Goal: Book appointment/travel/reservation

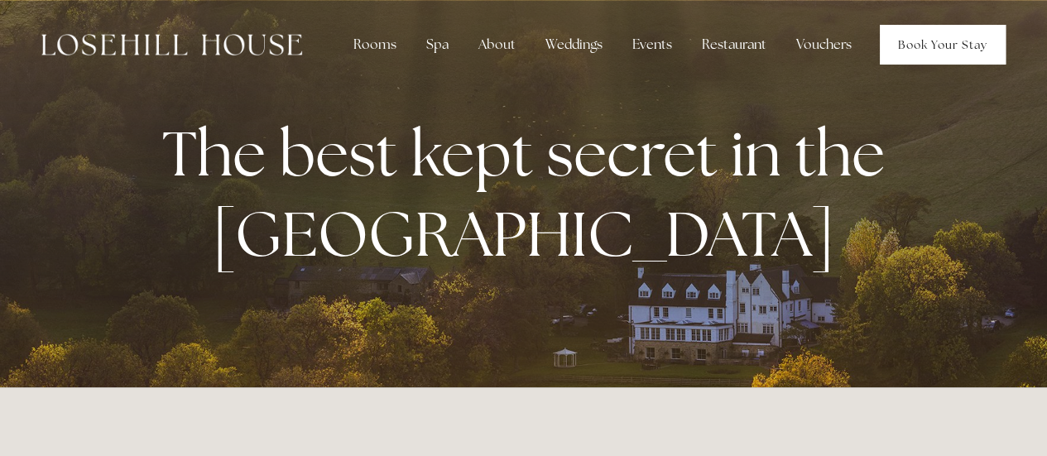
click at [910, 46] on link "Book Your Stay" at bounding box center [943, 45] width 126 height 40
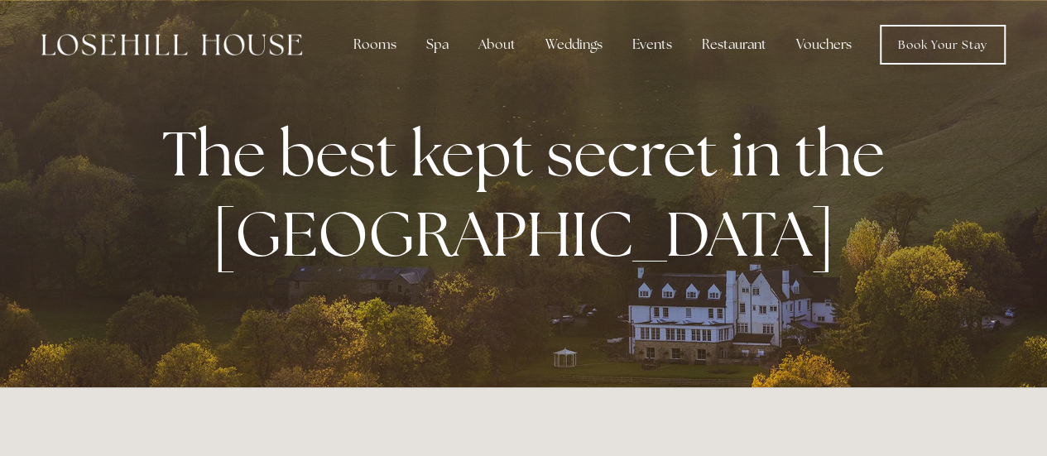
scroll to position [387, 0]
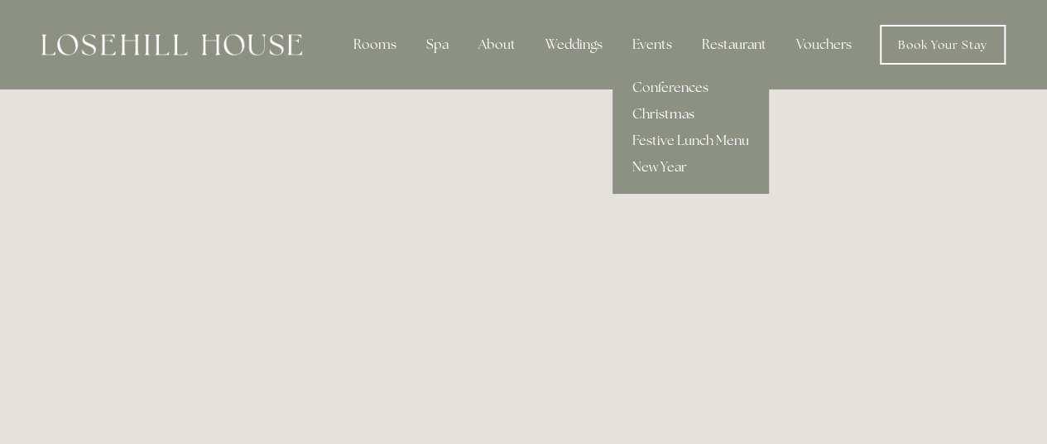
click at [667, 110] on link "Christmas" at bounding box center [691, 114] width 156 height 26
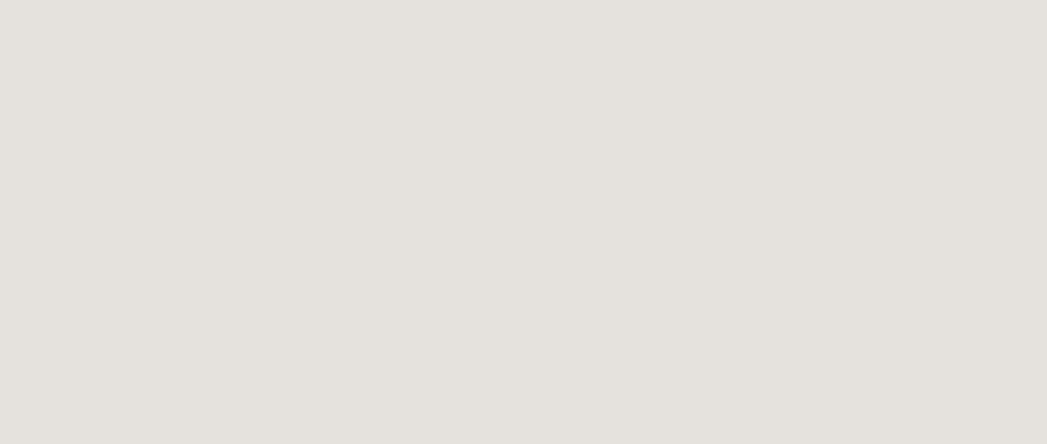
scroll to position [512, 0]
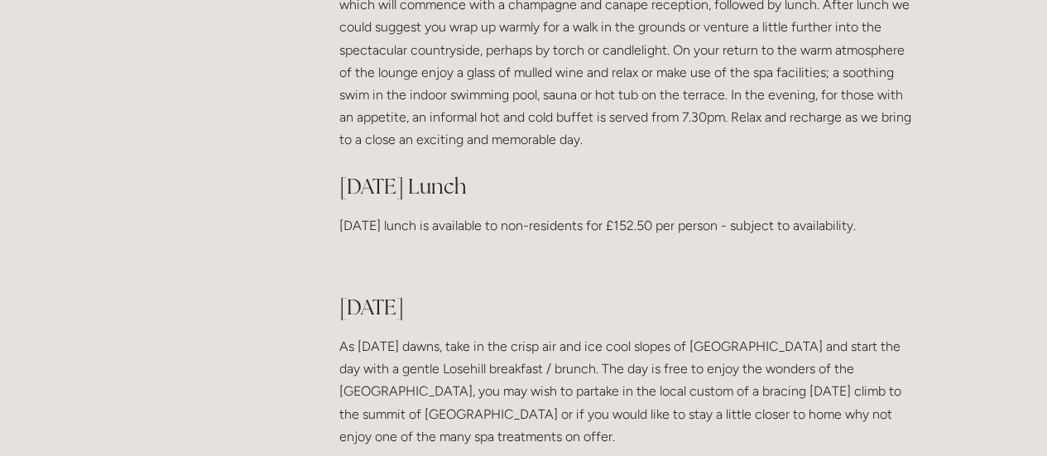
scroll to position [1566, 0]
